Goal: Transaction & Acquisition: Download file/media

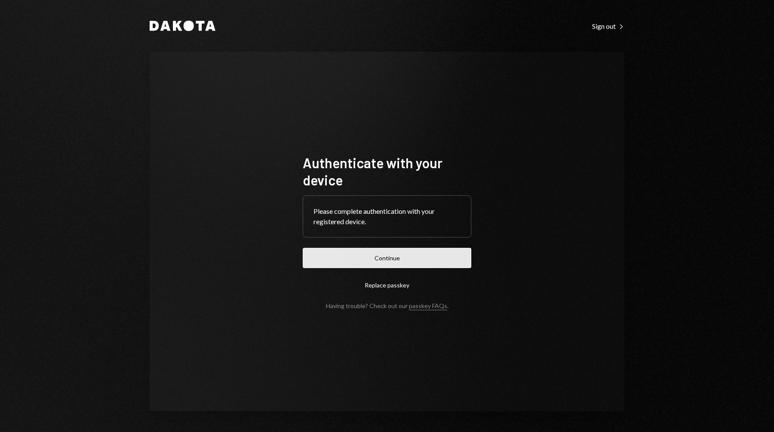
click at [454, 259] on button "Continue" at bounding box center [387, 258] width 169 height 20
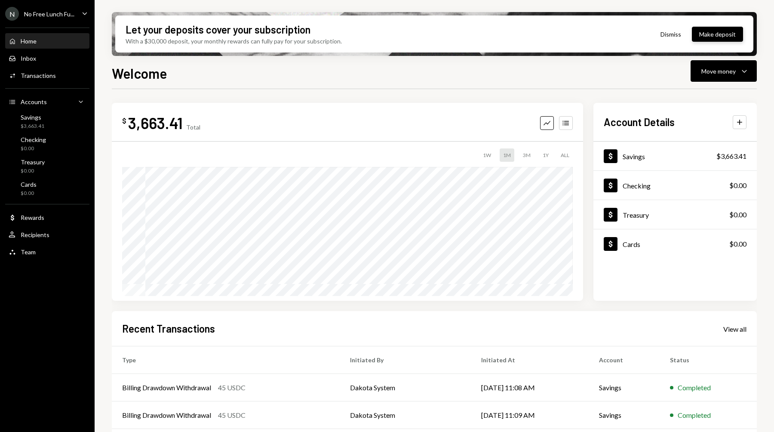
click at [710, 38] on button "Make deposit" at bounding box center [717, 34] width 51 height 15
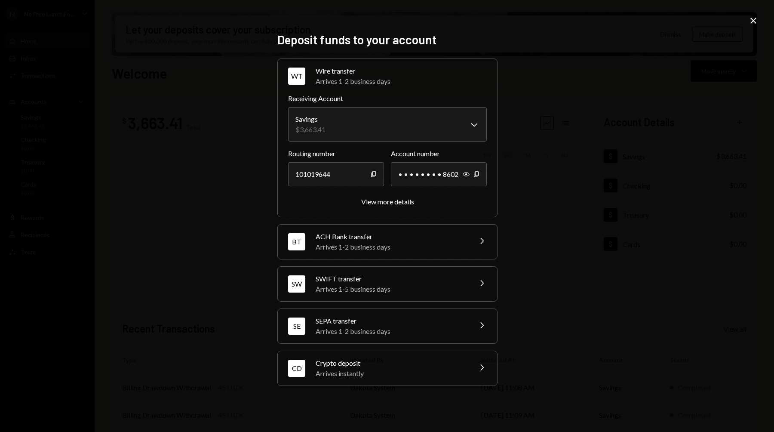
click at [375, 286] on div "Arrives 1-5 business days" at bounding box center [391, 289] width 151 height 10
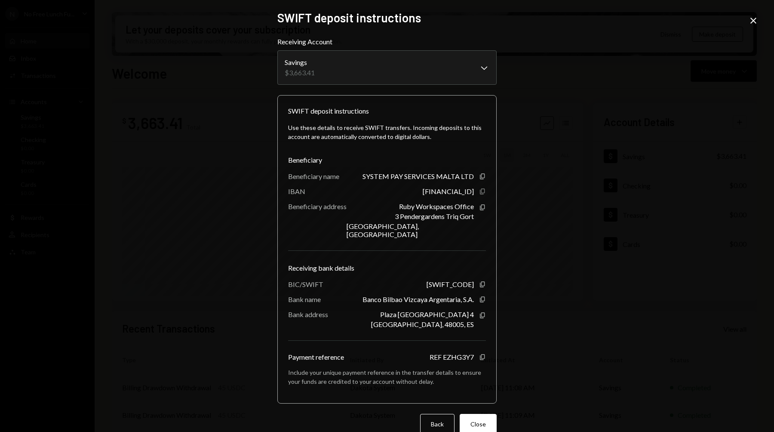
click at [479, 194] on icon "Copy" at bounding box center [482, 191] width 7 height 7
click at [480, 281] on icon "Copy" at bounding box center [482, 284] width 7 height 7
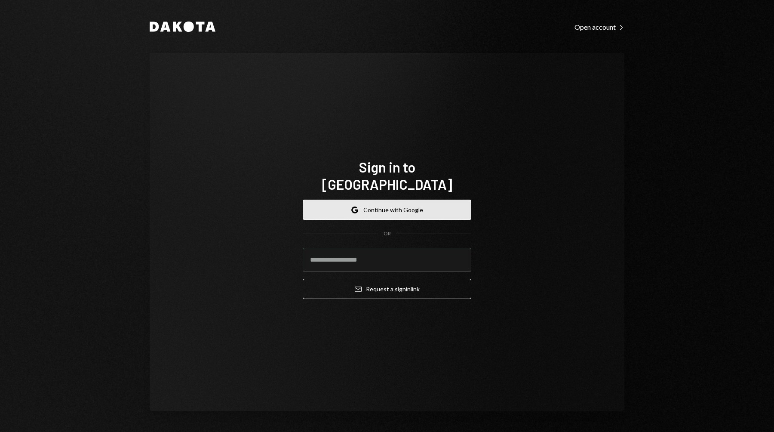
click at [419, 207] on button "Google Continue with Google" at bounding box center [387, 210] width 169 height 20
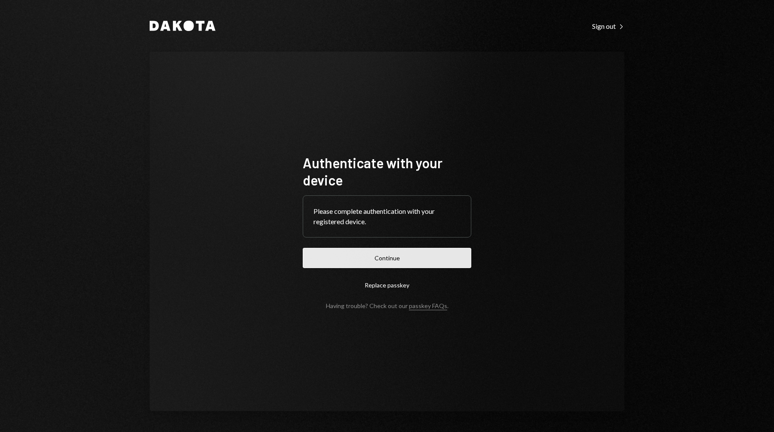
click at [434, 263] on button "Continue" at bounding box center [387, 258] width 169 height 20
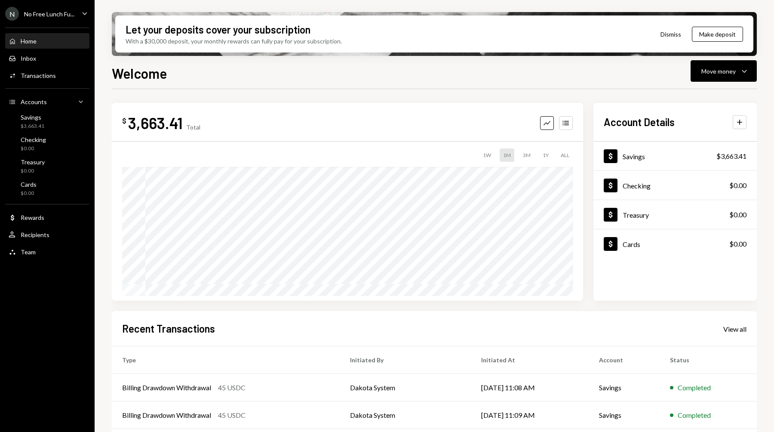
click at [53, 12] on div "No Free Lunch Fu..." at bounding box center [49, 13] width 50 height 7
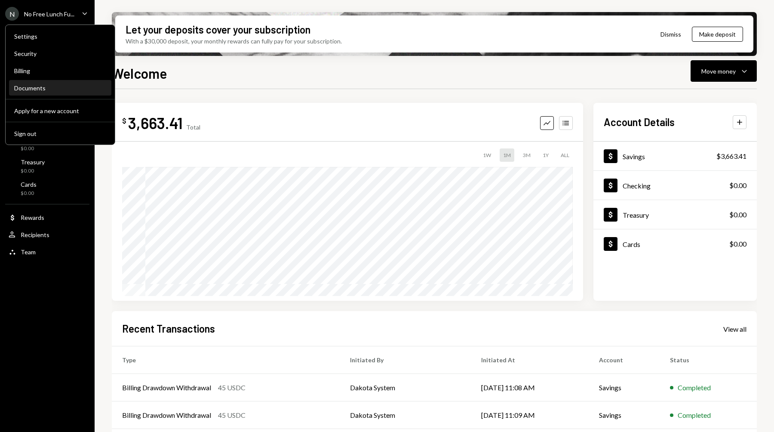
click at [32, 93] on div "Documents" at bounding box center [60, 88] width 92 height 15
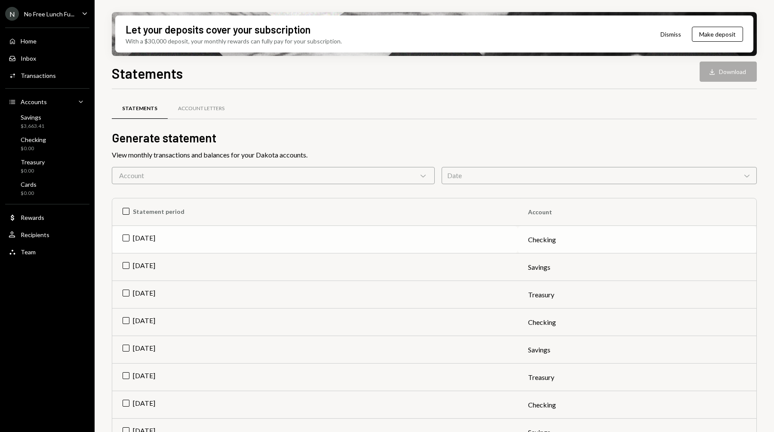
click at [228, 237] on td "[DATE]" at bounding box center [315, 240] width 406 height 28
click at [733, 74] on button "Download Download" at bounding box center [728, 72] width 57 height 20
